Goal: Transaction & Acquisition: Download file/media

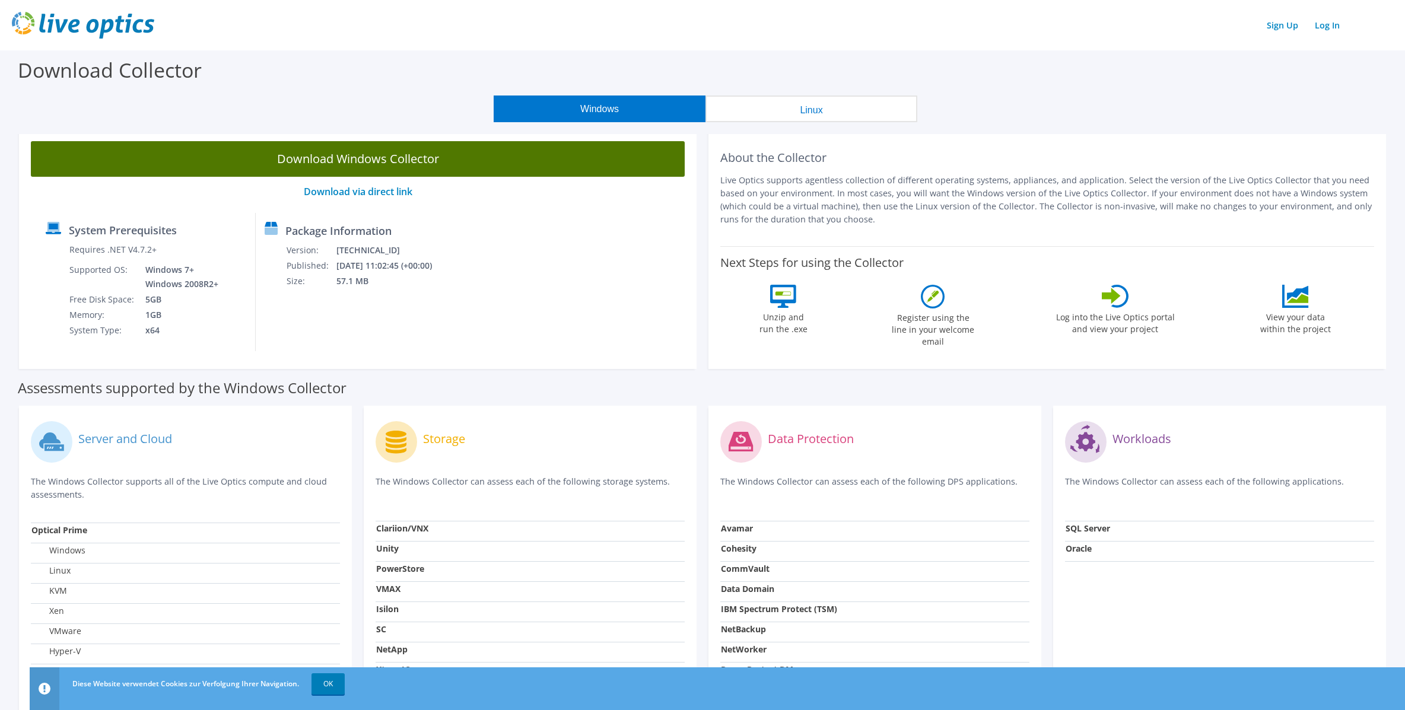
click at [386, 163] on link "Download Windows Collector" at bounding box center [358, 159] width 654 height 36
